Goal: Information Seeking & Learning: Learn about a topic

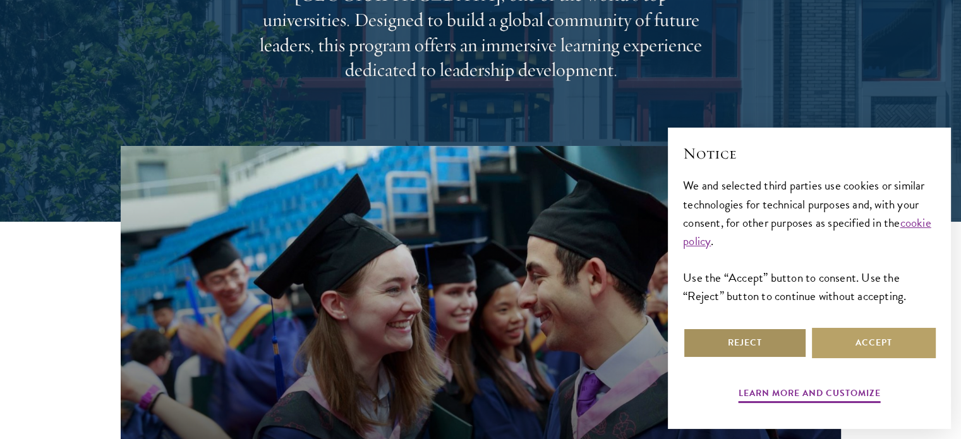
click at [708, 340] on button "Reject" at bounding box center [745, 343] width 124 height 30
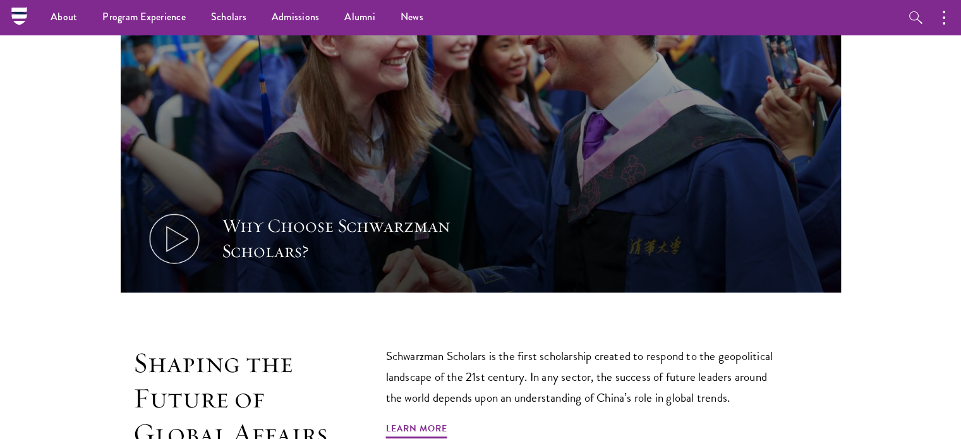
scroll to position [63, 0]
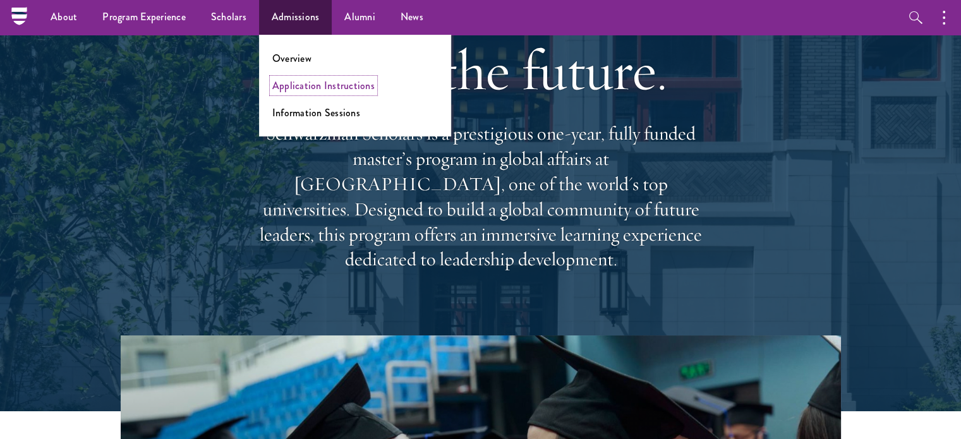
click at [319, 78] on link "Application Instructions" at bounding box center [323, 85] width 102 height 15
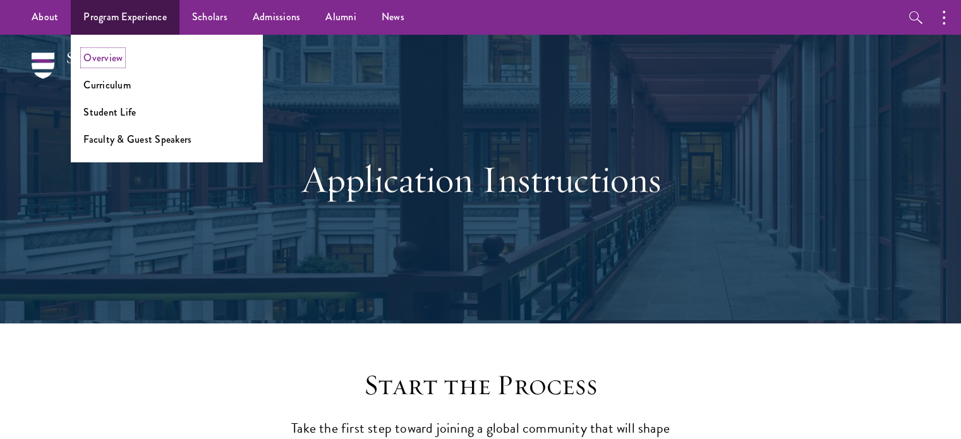
click at [95, 56] on link "Overview" at bounding box center [102, 58] width 39 height 15
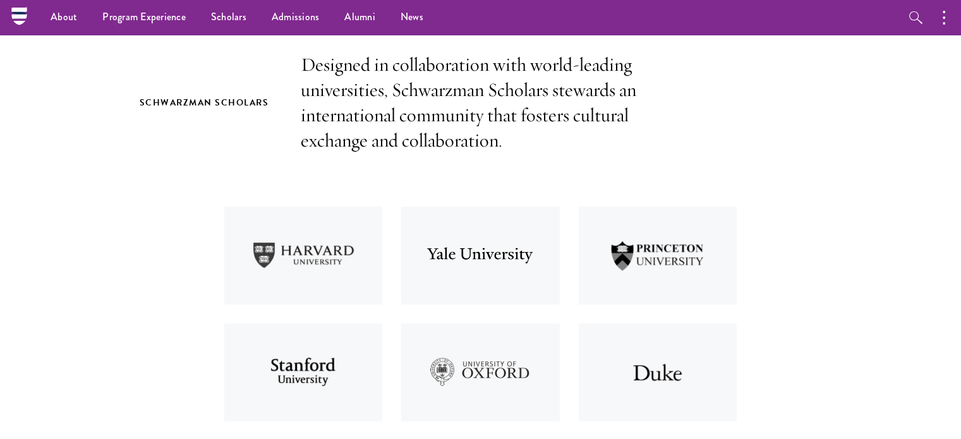
scroll to position [379, 0]
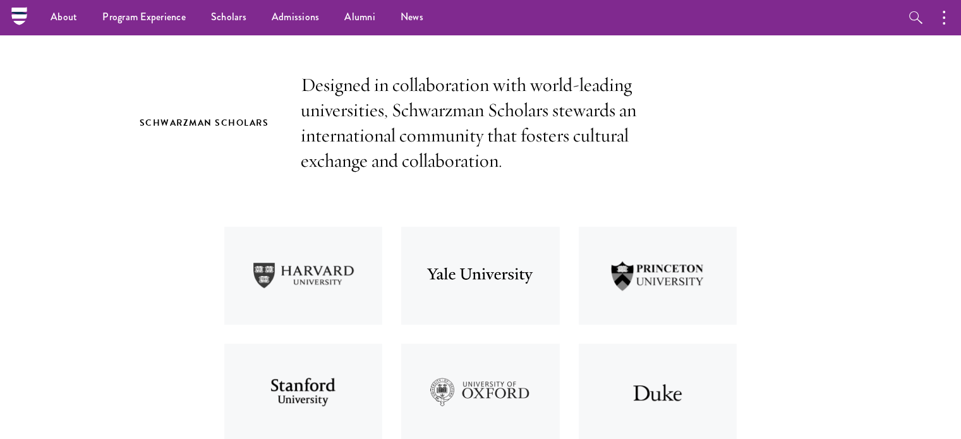
click at [22, 20] on nav "About Overview Leadership Donors Program Experience Overview Curriculum Student…" at bounding box center [400, 17] width 763 height 35
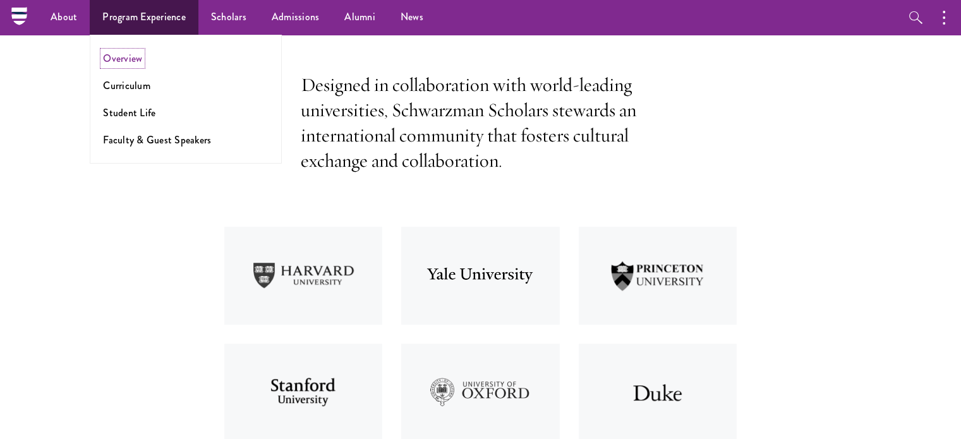
click at [110, 55] on link "Overview" at bounding box center [122, 58] width 39 height 15
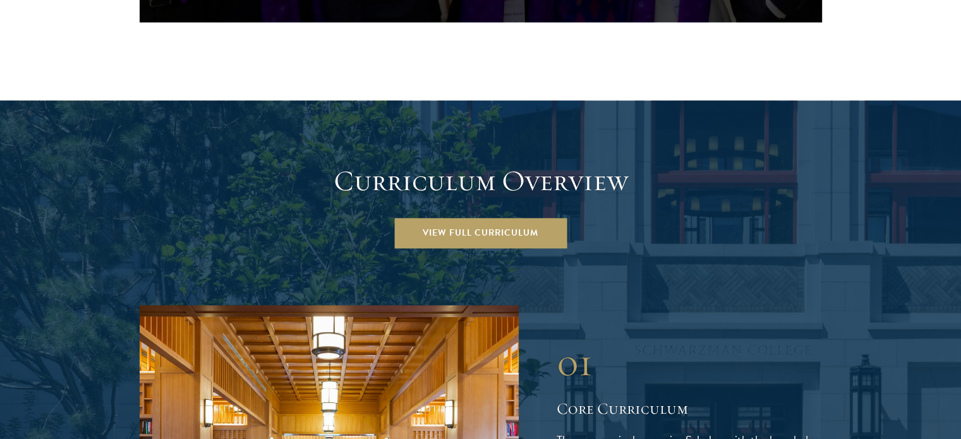
scroll to position [1833, 0]
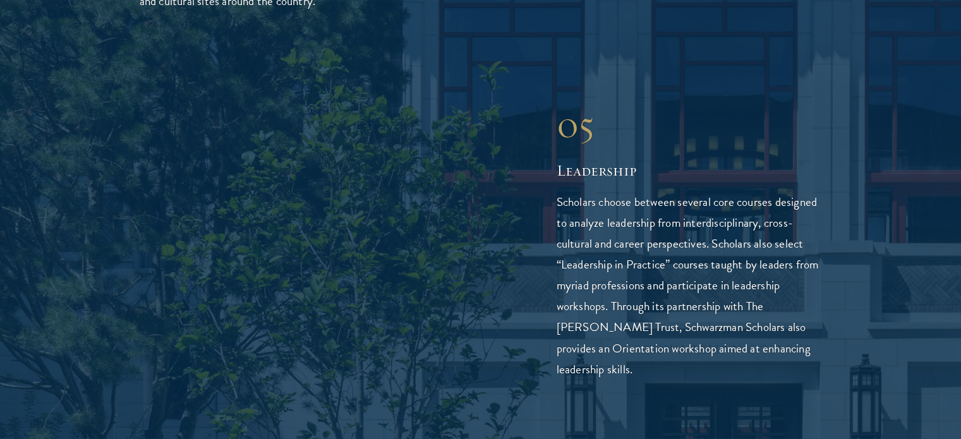
scroll to position [3286, 0]
